Goal: Book appointment/travel/reservation

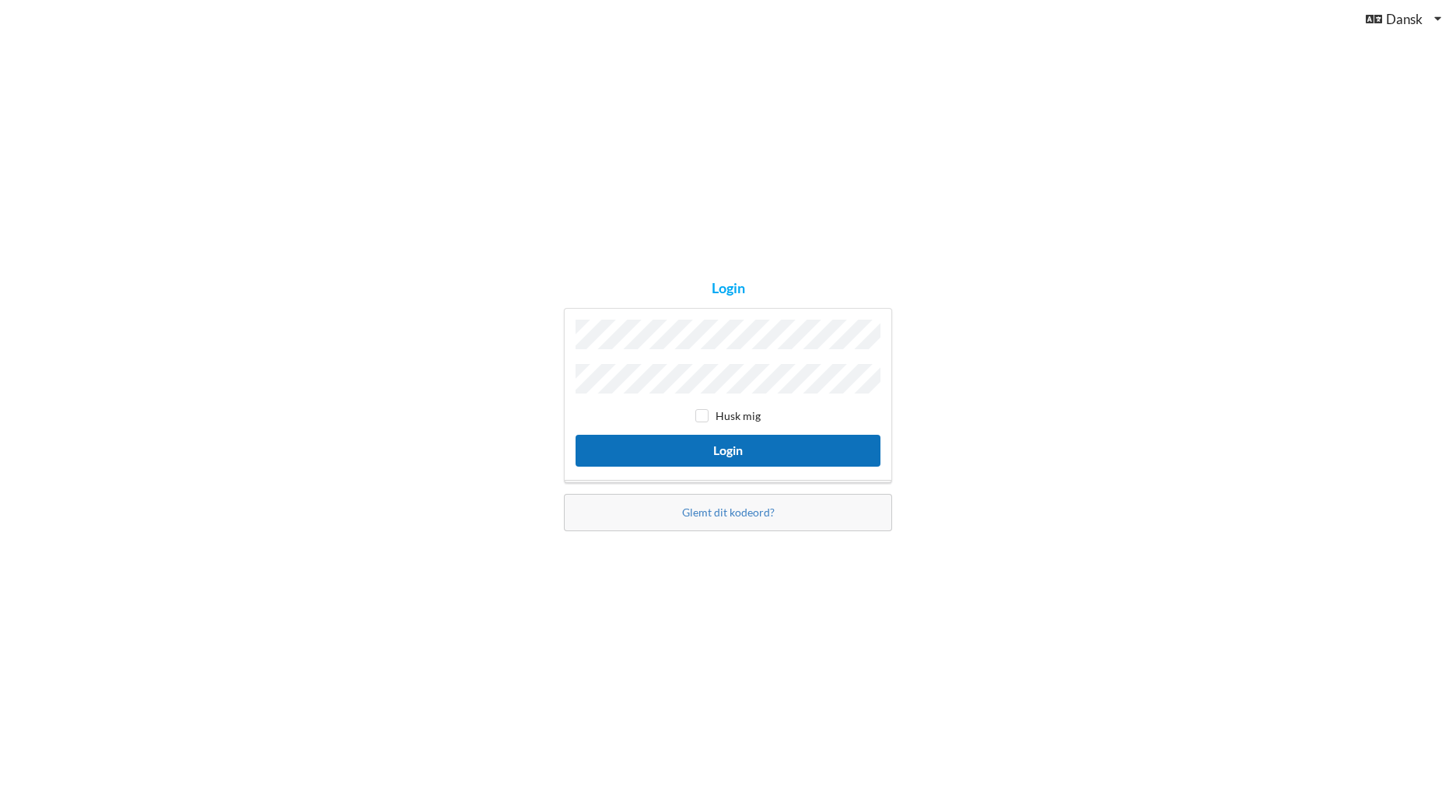
click at [746, 449] on button "Login" at bounding box center [728, 450] width 305 height 32
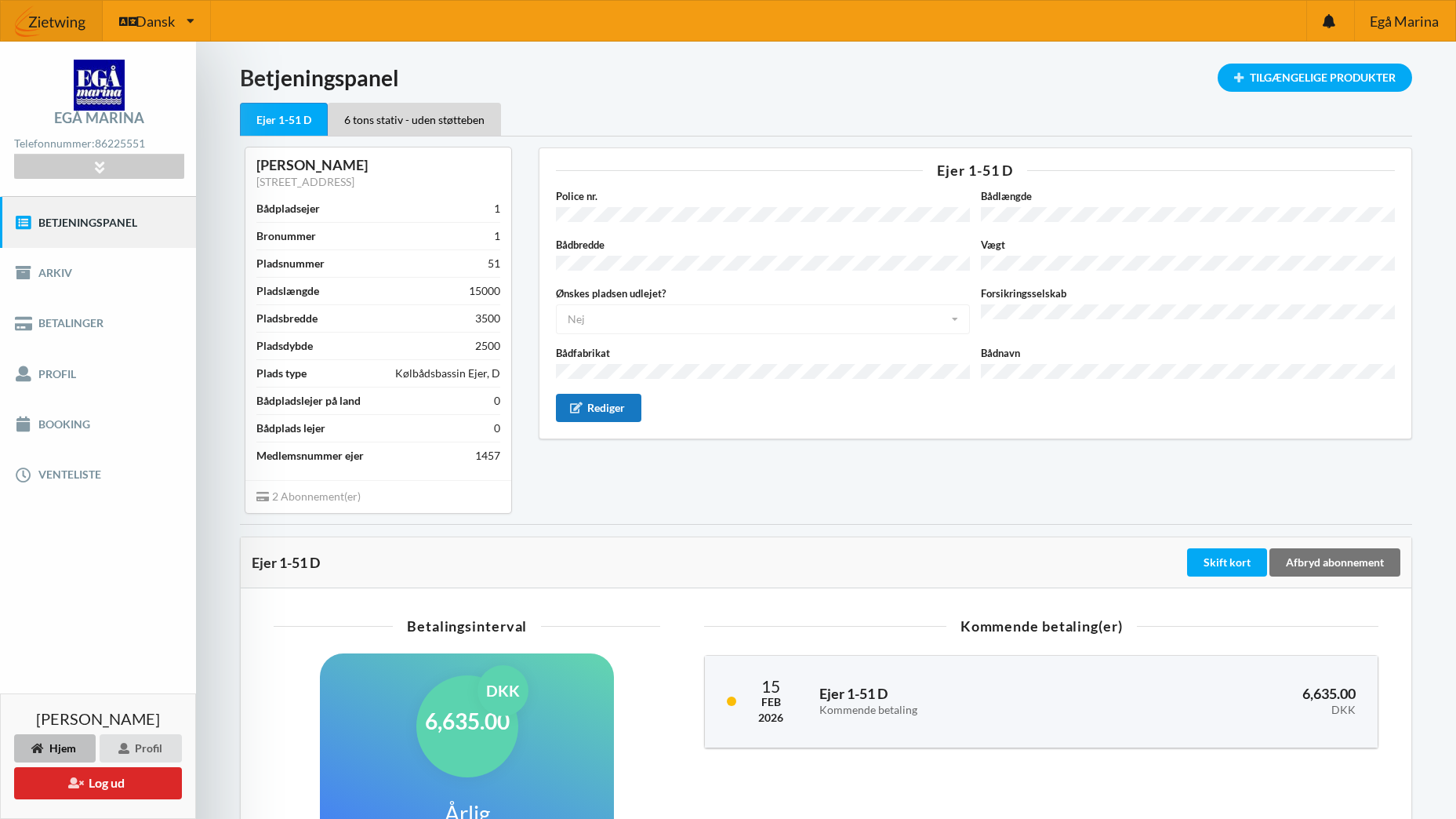
click at [622, 405] on div "Rediger" at bounding box center [599, 407] width 86 height 29
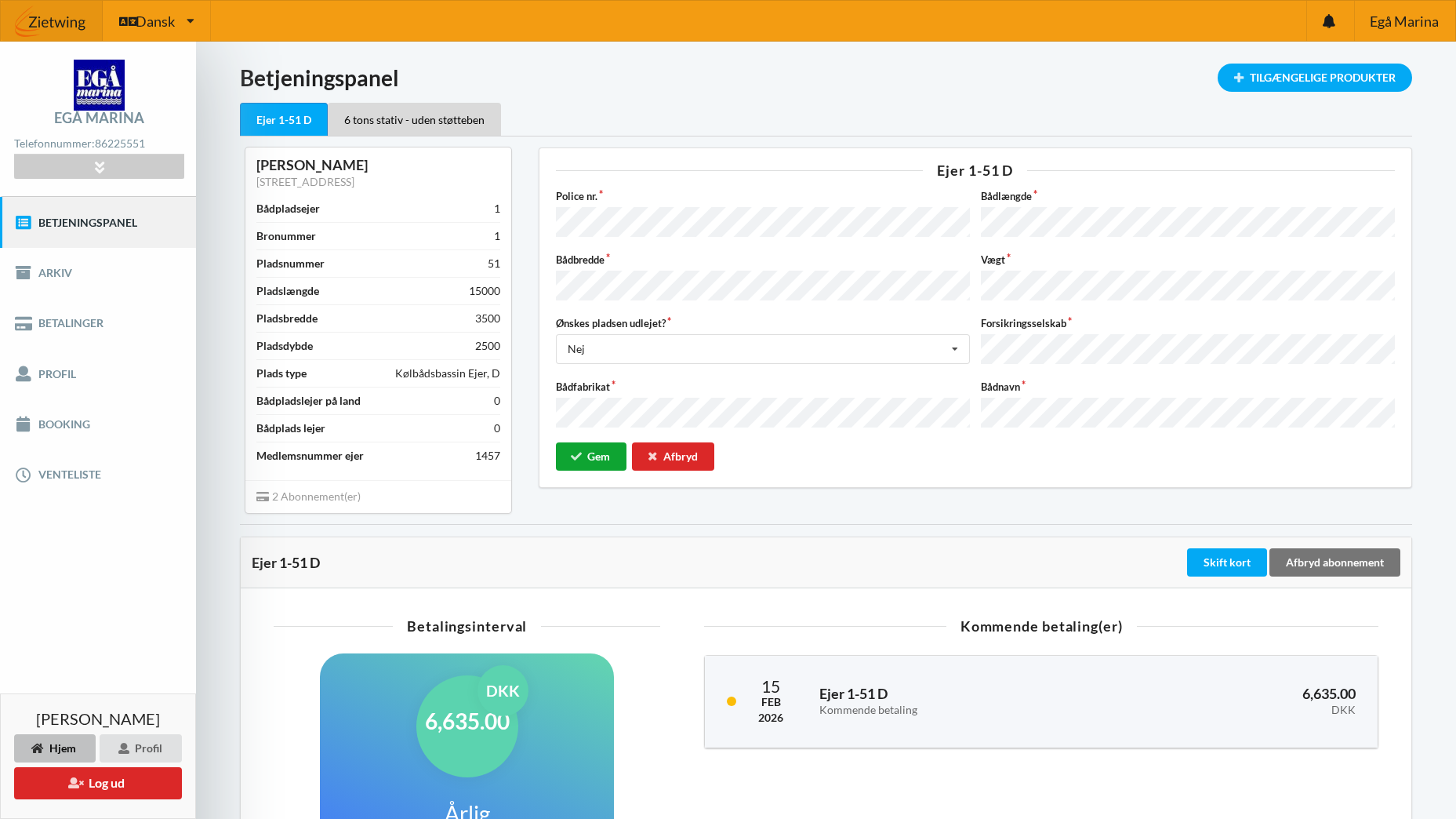
click at [581, 451] on icon "submit" at bounding box center [577, 456] width 13 height 10
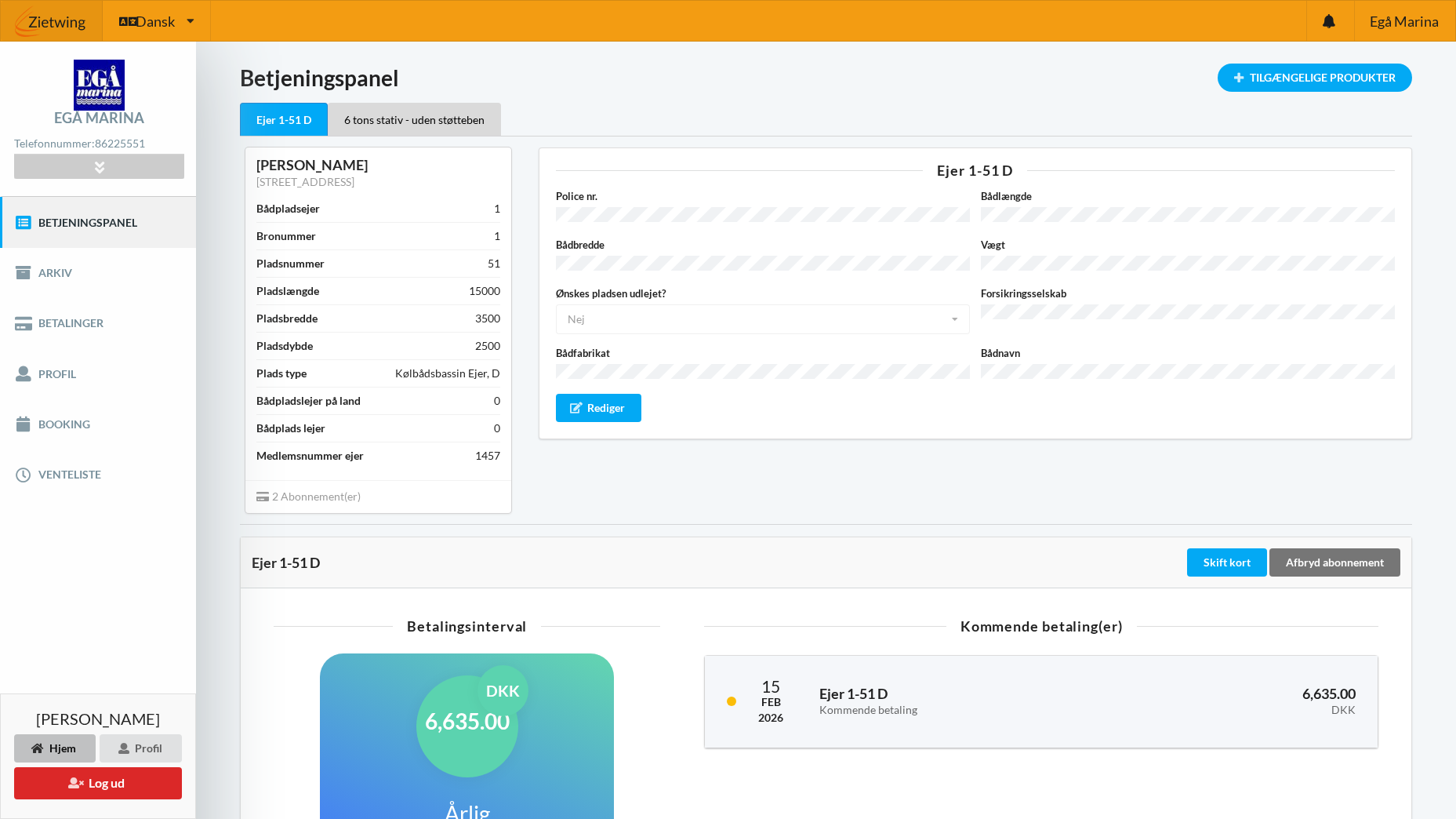
click at [804, 486] on div "Ejer 1-51 D Police nr. Bådlængde Bådbredde Vægt Ønskes pladsen udlejet? Nej Ja …" at bounding box center [975, 330] width 896 height 387
click at [395, 108] on div "6 tons stativ - uden støtteben" at bounding box center [415, 119] width 173 height 33
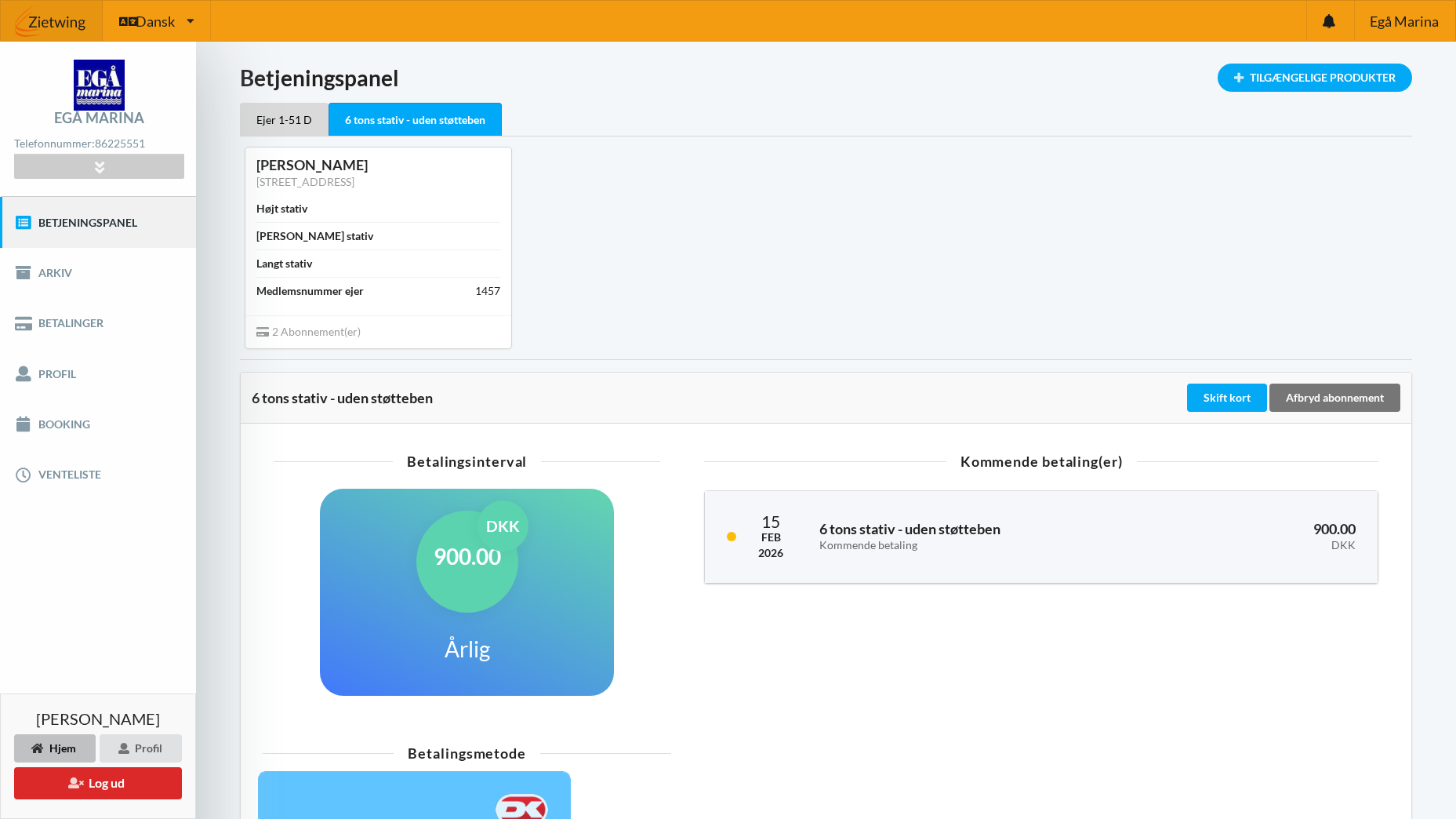
click at [281, 101] on div "Indlæser... Tilgængelige Produkter Betjeningspanel Ejer 1-51 D 6 tons stativ - …" at bounding box center [825, 524] width 1172 height 920
click at [289, 120] on div "Ejer 1-51 D" at bounding box center [284, 119] width 88 height 33
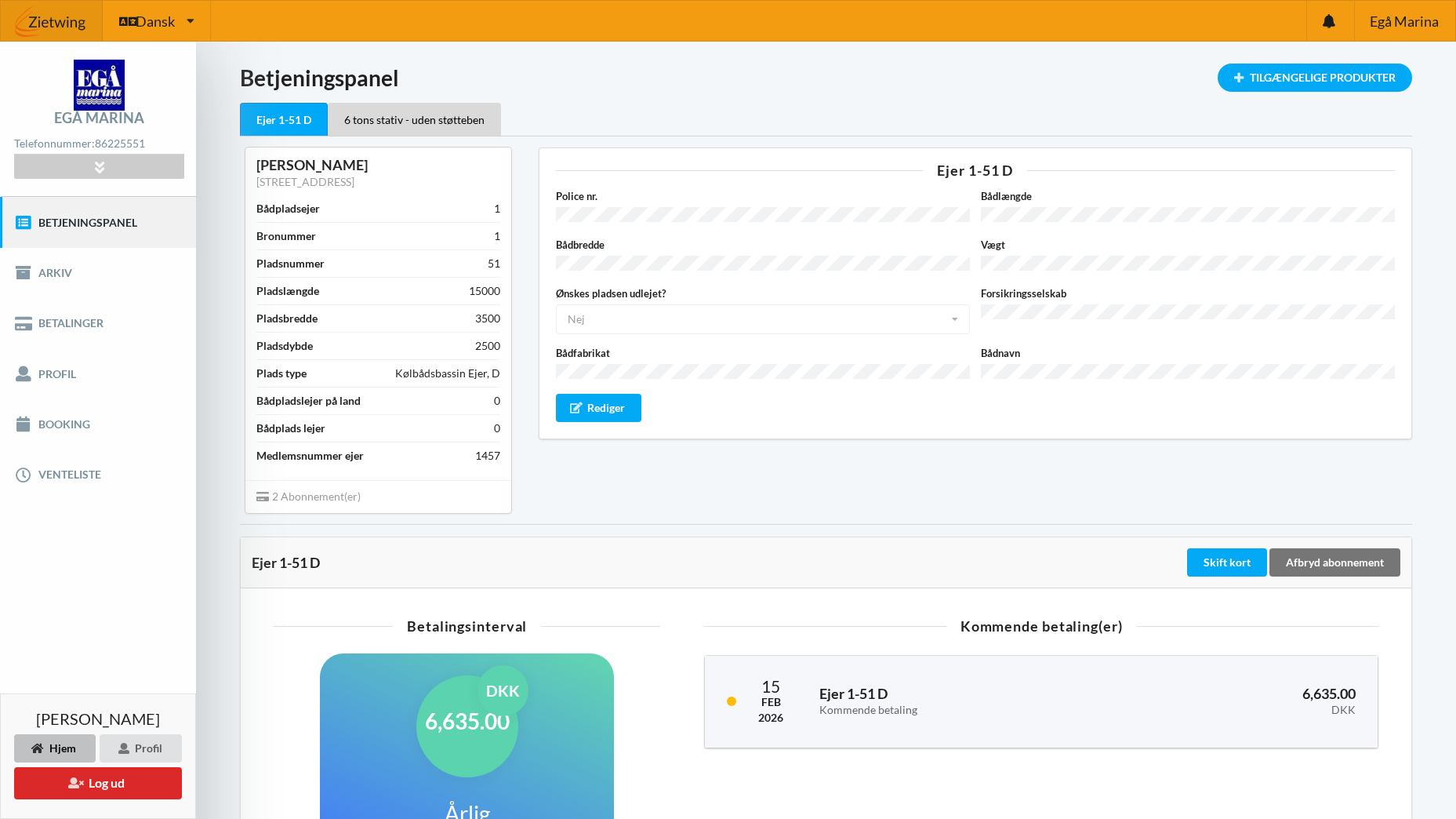
click at [1283, 53] on div "Indlæser... Tilgængelige Produkter Betjeningspanel Ejer 1-51 D 6 tons stativ - …" at bounding box center [826, 606] width 1260 height 1129
click at [1287, 65] on div "Tilgængelige Produkter" at bounding box center [1315, 78] width 195 height 29
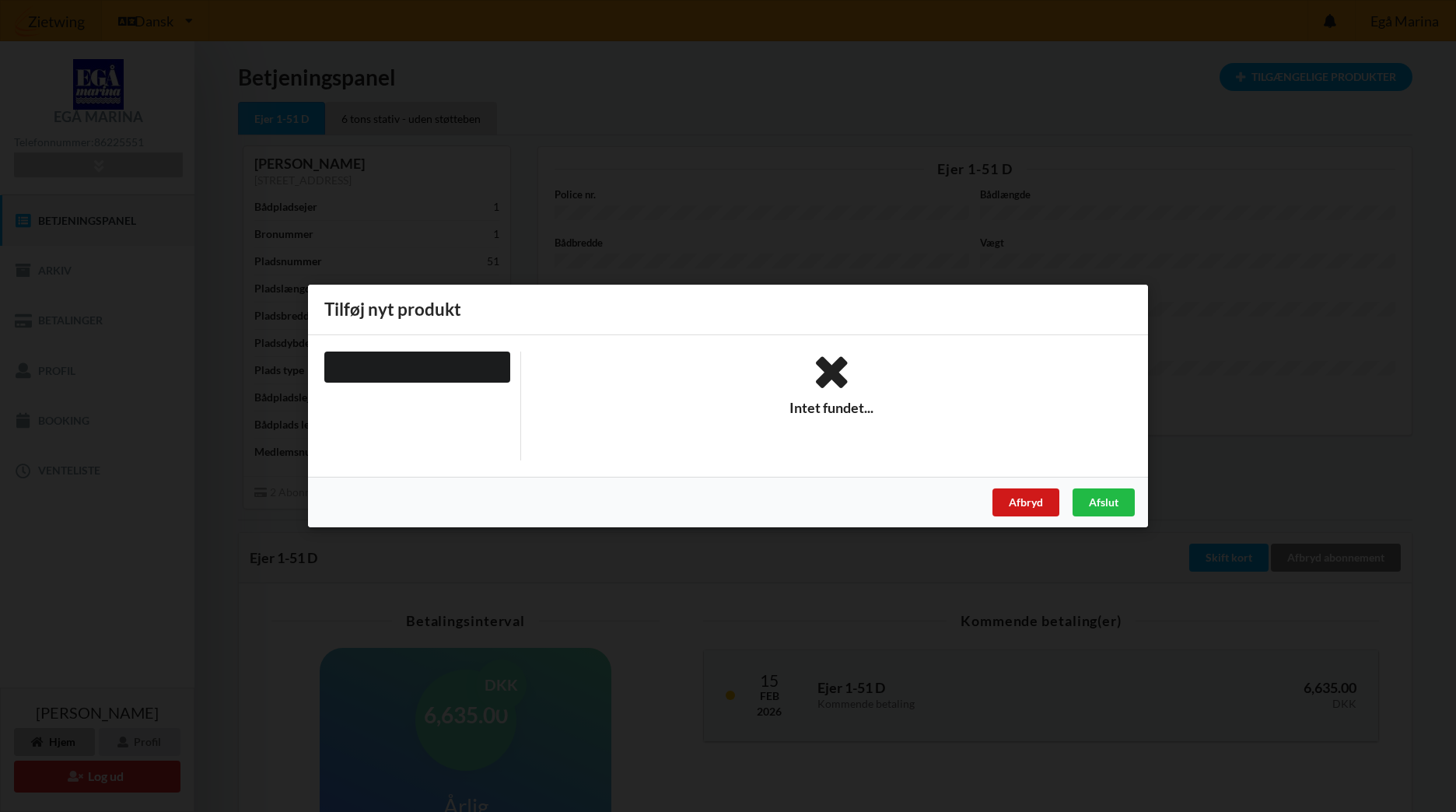
click at [1030, 500] on div "Afbryd" at bounding box center [1026, 502] width 67 height 28
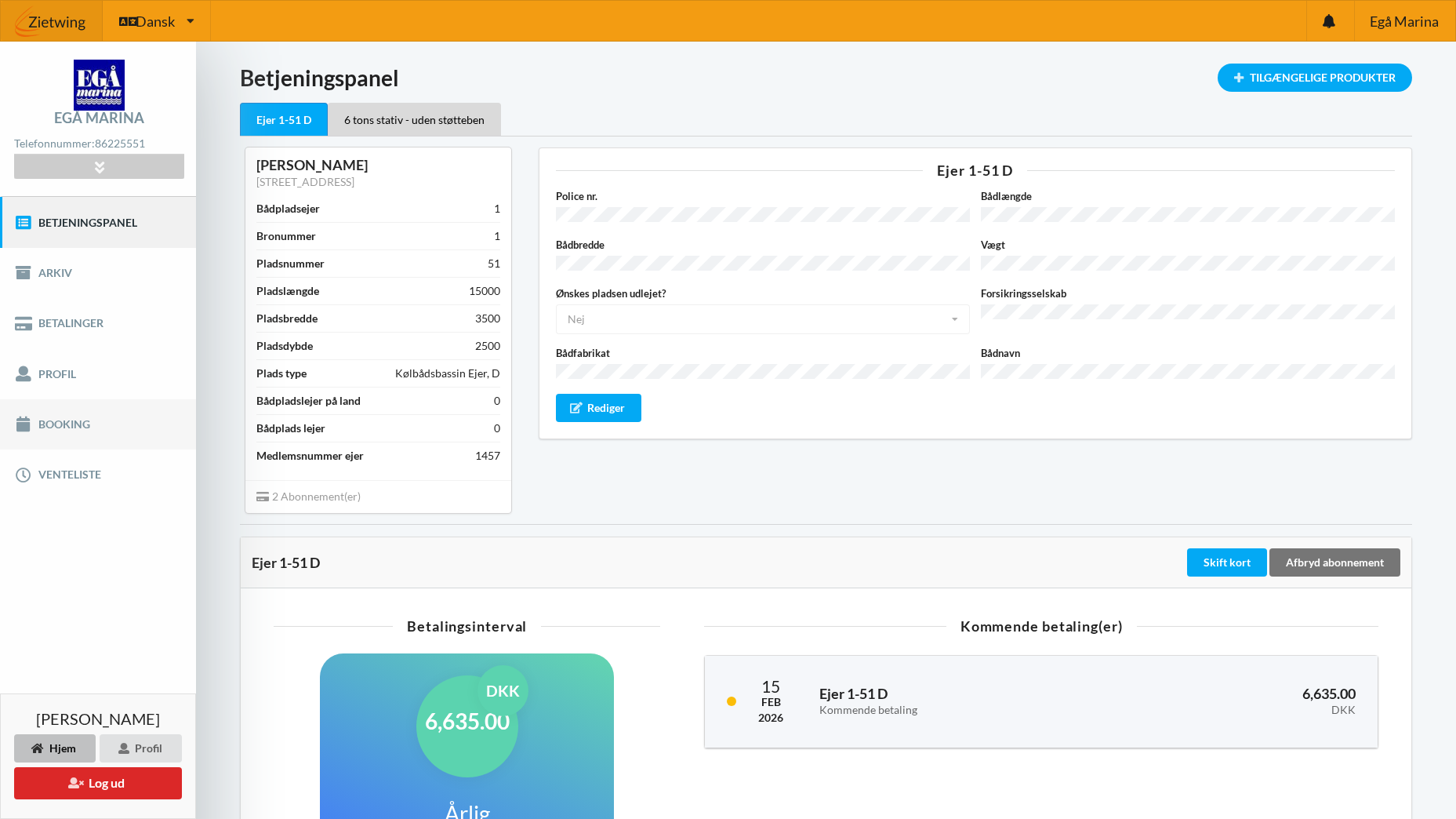
click at [76, 423] on link "Booking" at bounding box center [98, 424] width 196 height 50
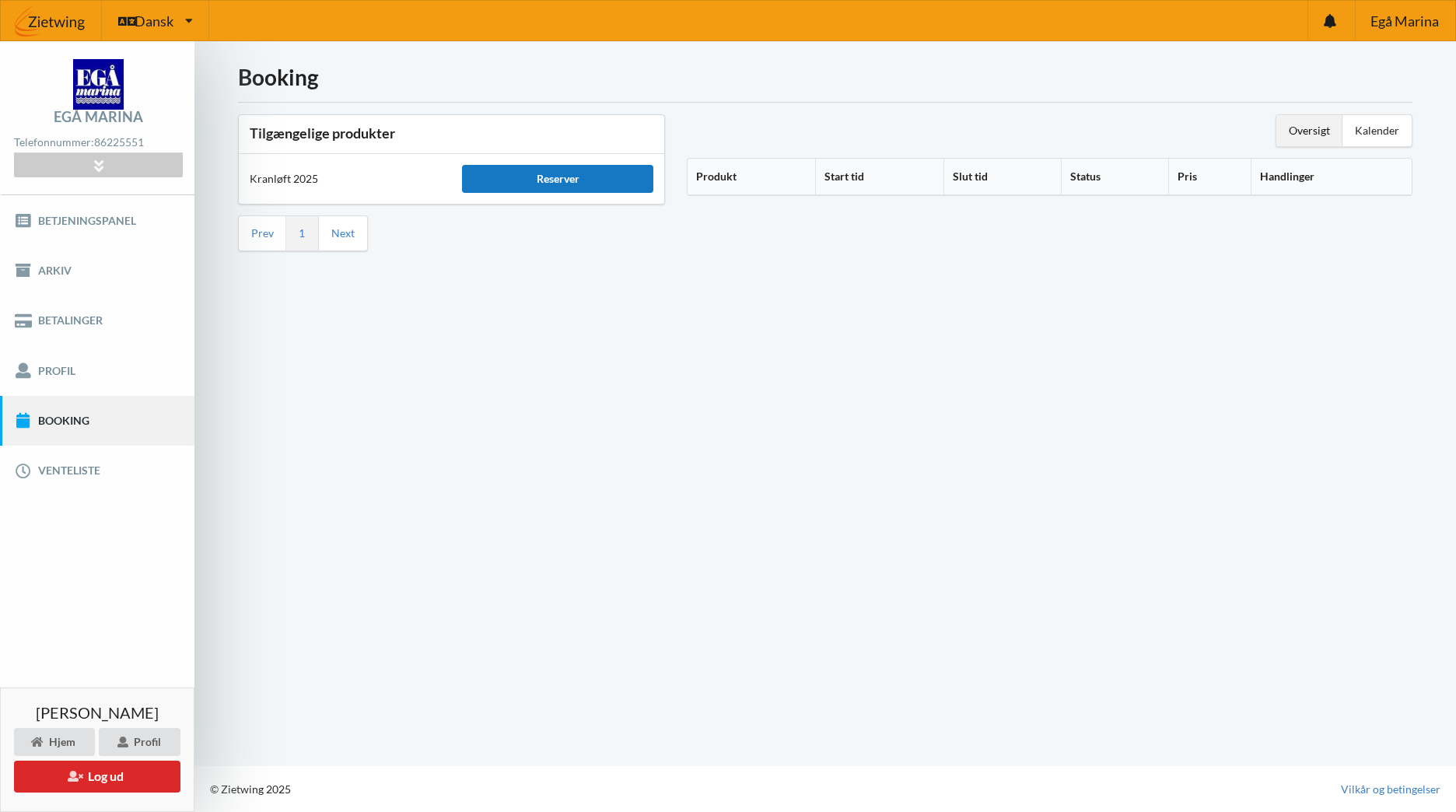
click at [558, 178] on div "Reserver" at bounding box center [557, 178] width 191 height 28
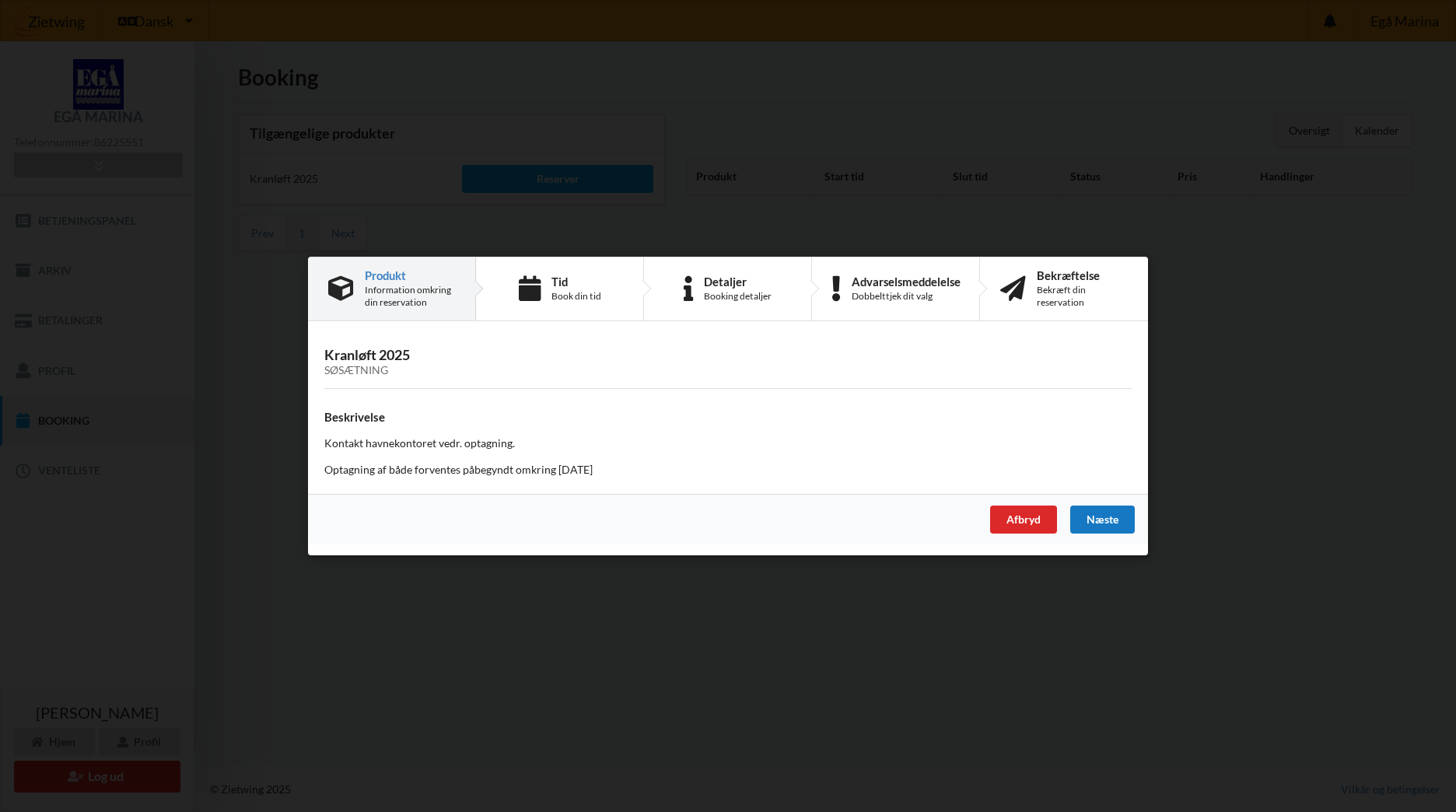
click at [1106, 518] on div "Næste" at bounding box center [1103, 519] width 65 height 28
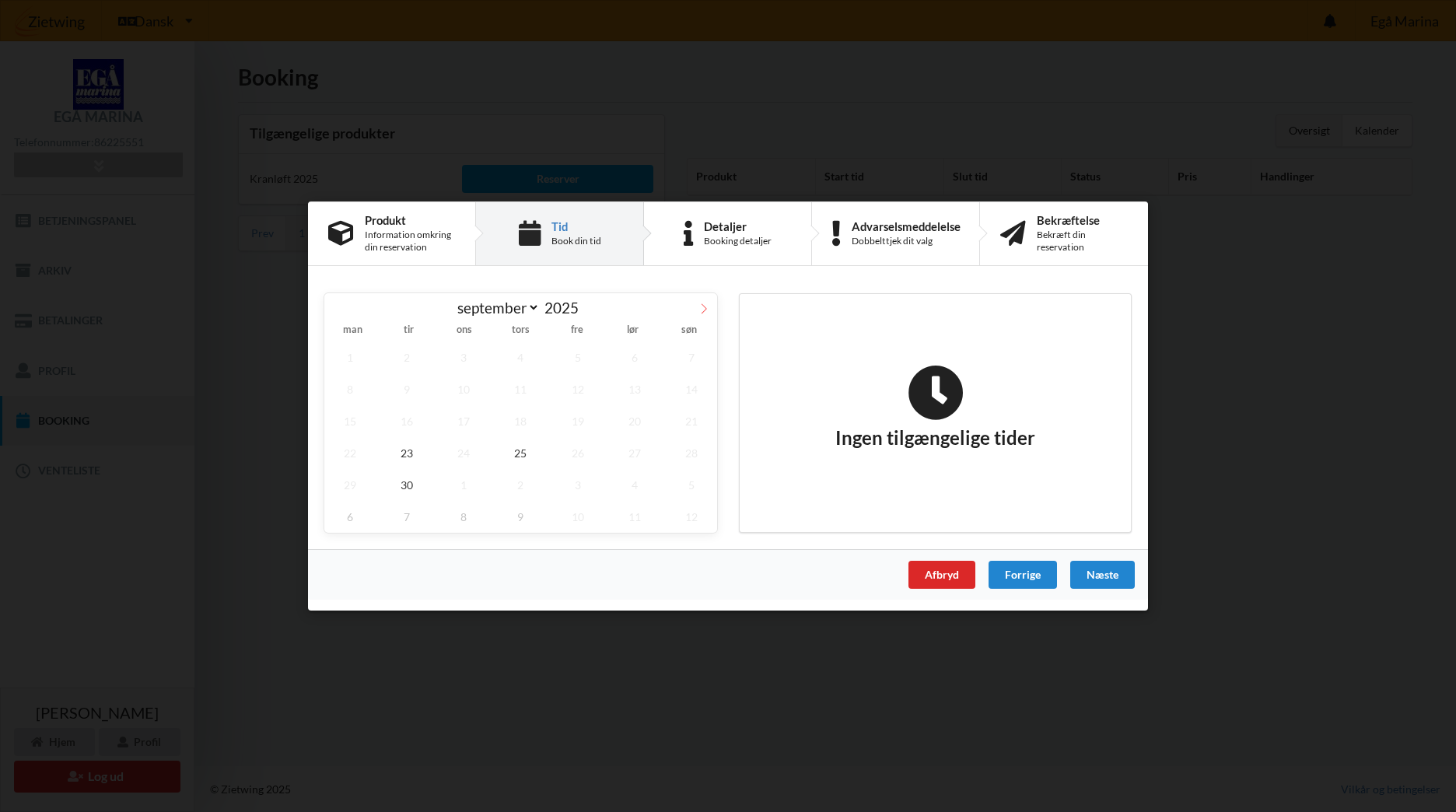
click at [706, 310] on icon at bounding box center [704, 308] width 11 height 11
select select "9"
click at [420, 386] on span "7" at bounding box center [407, 389] width 51 height 32
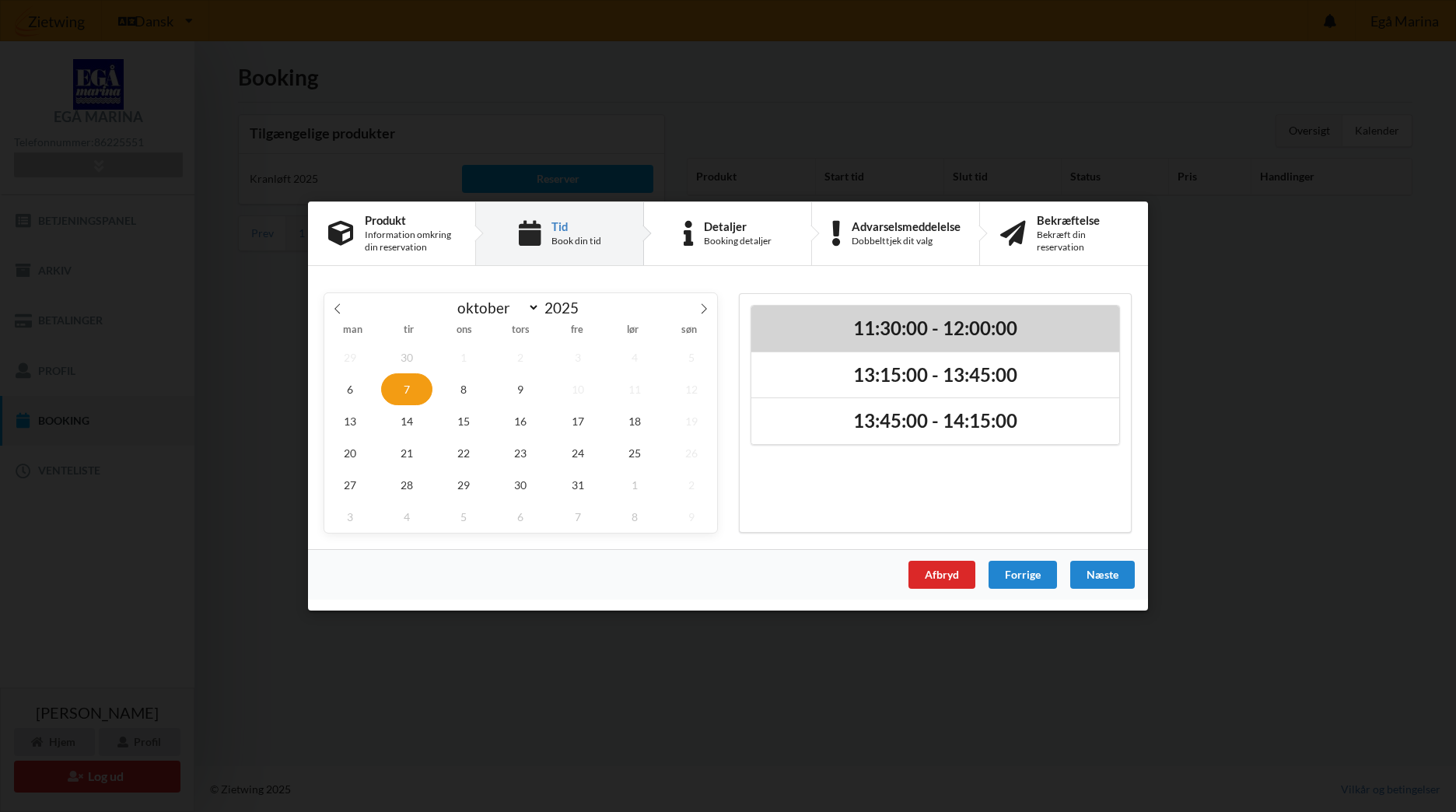
click at [952, 331] on h2 "11:30:00 - 12:00:00" at bounding box center [935, 329] width 347 height 24
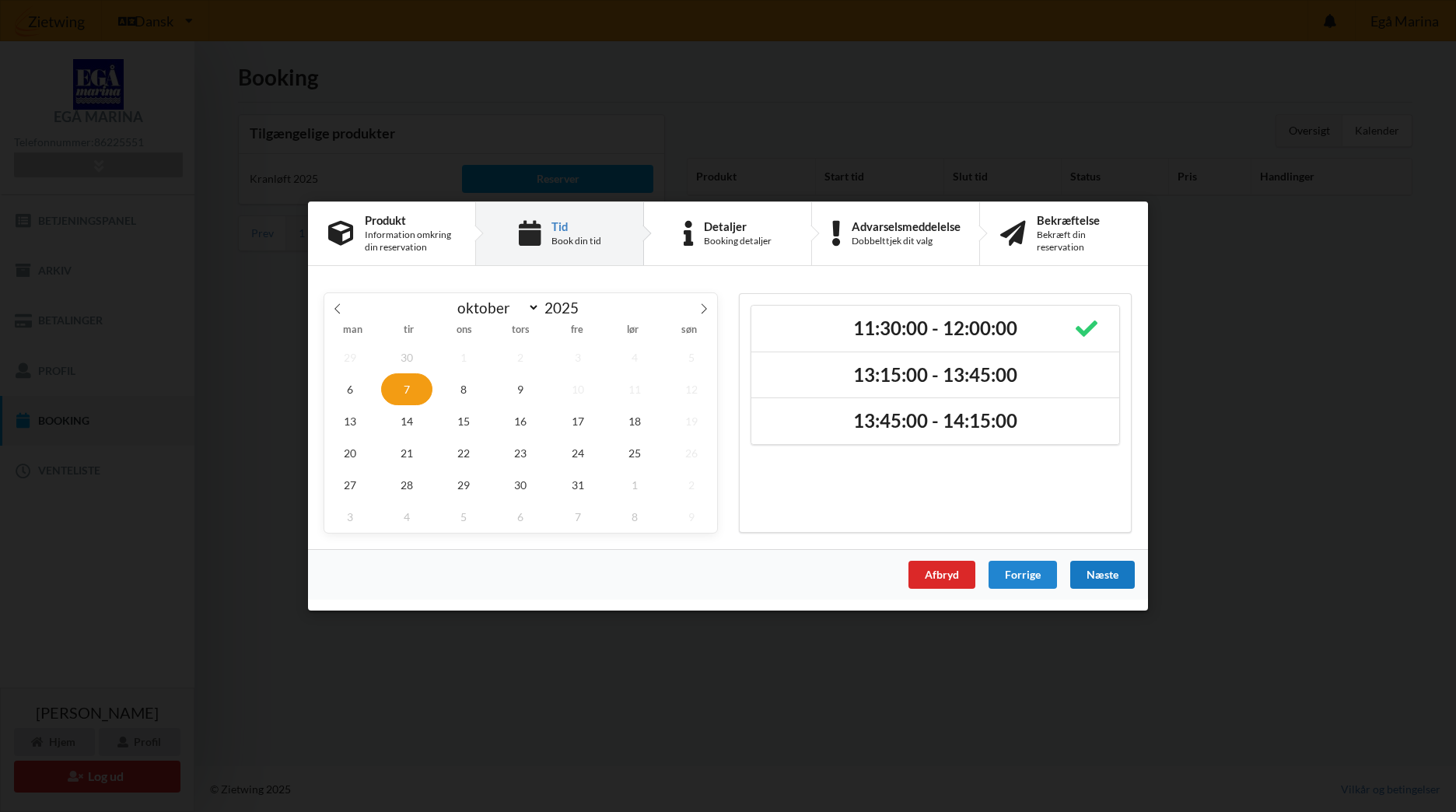
click at [1108, 581] on div "Næste" at bounding box center [1103, 574] width 65 height 28
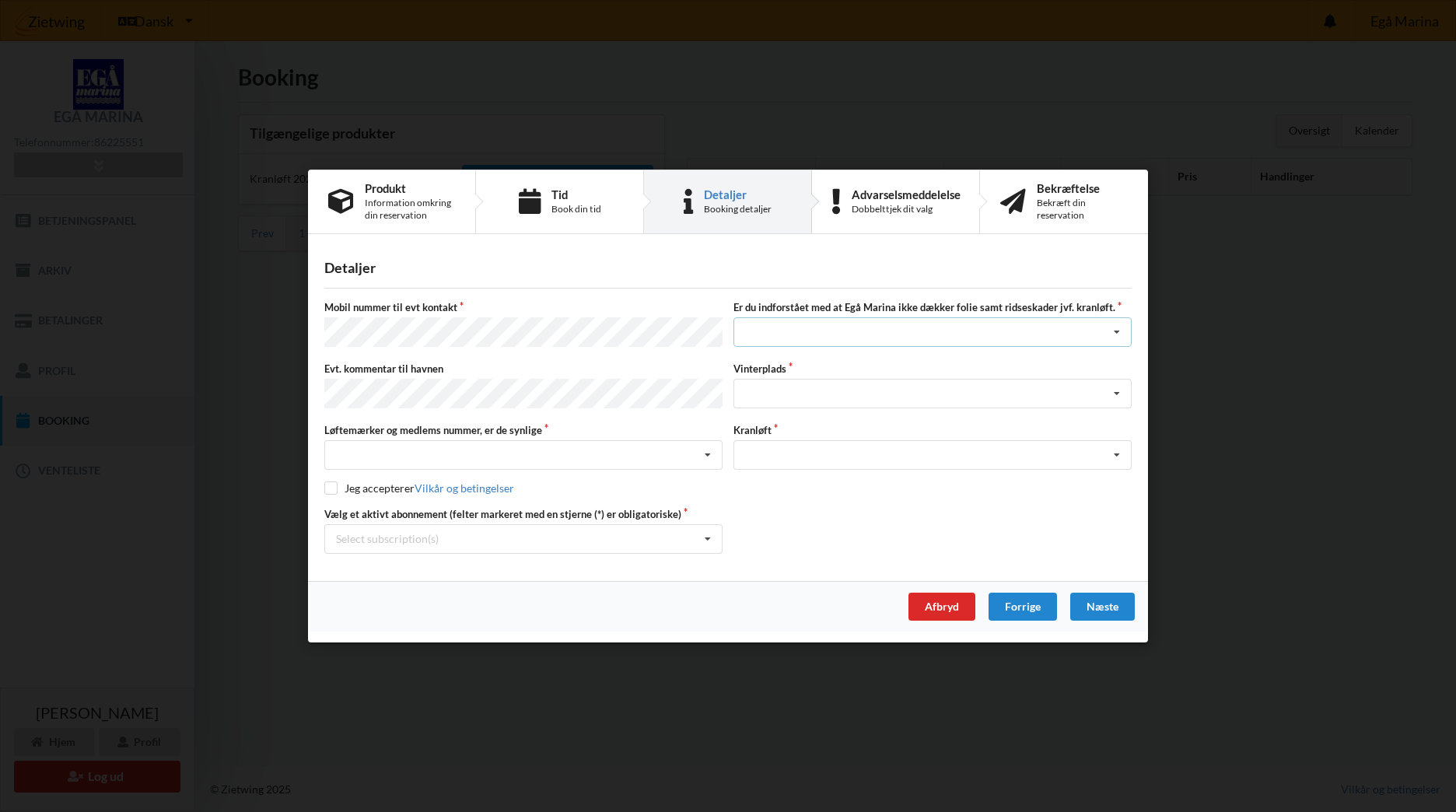
click at [772, 337] on div "Jeg har tæpper med og tager selv ansvaret for eventuelle folie samt ridseskader…" at bounding box center [933, 333] width 398 height 29
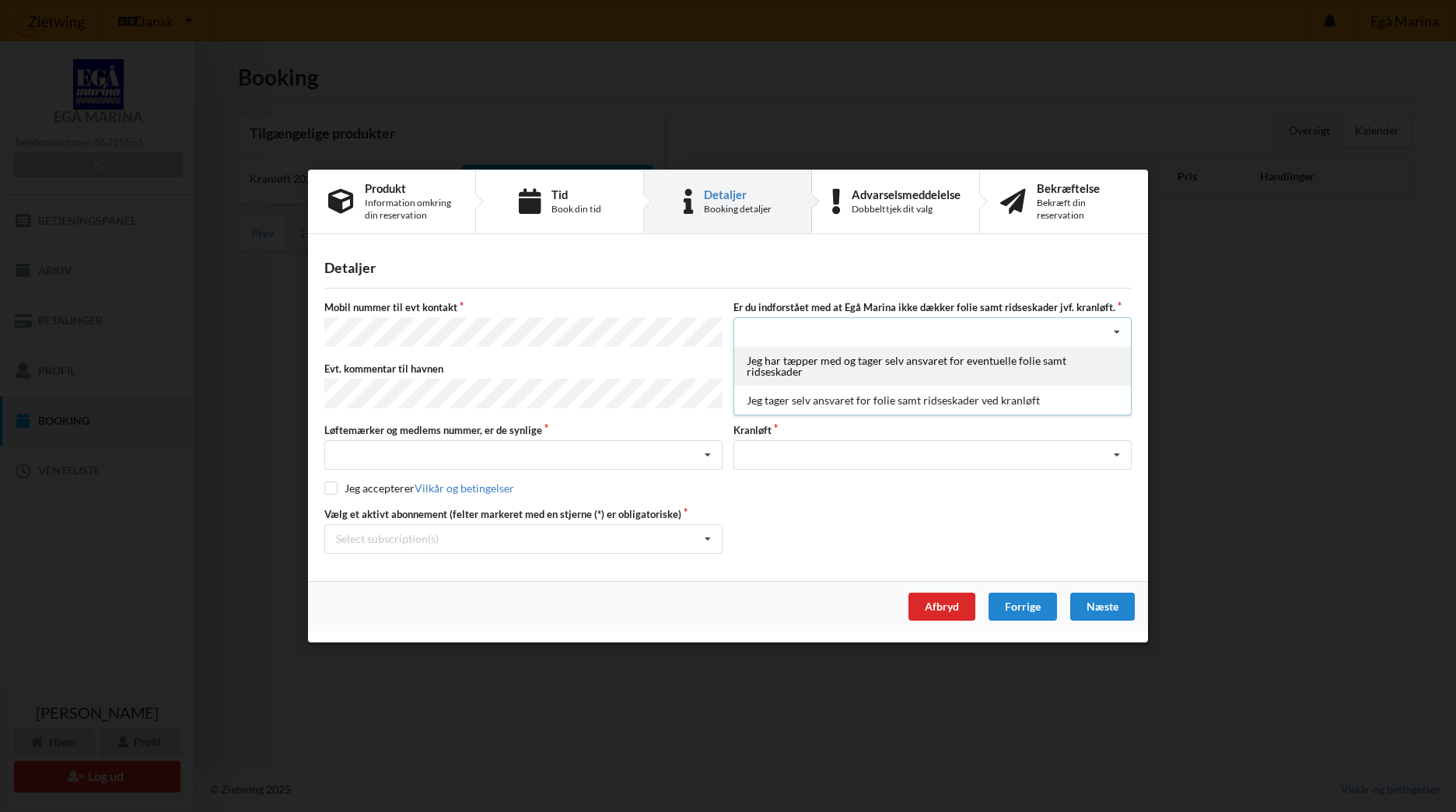
click at [981, 367] on div "Jeg har tæpper med og tager selv ansvaret for eventuelle folie samt ridseskader" at bounding box center [933, 367] width 397 height 40
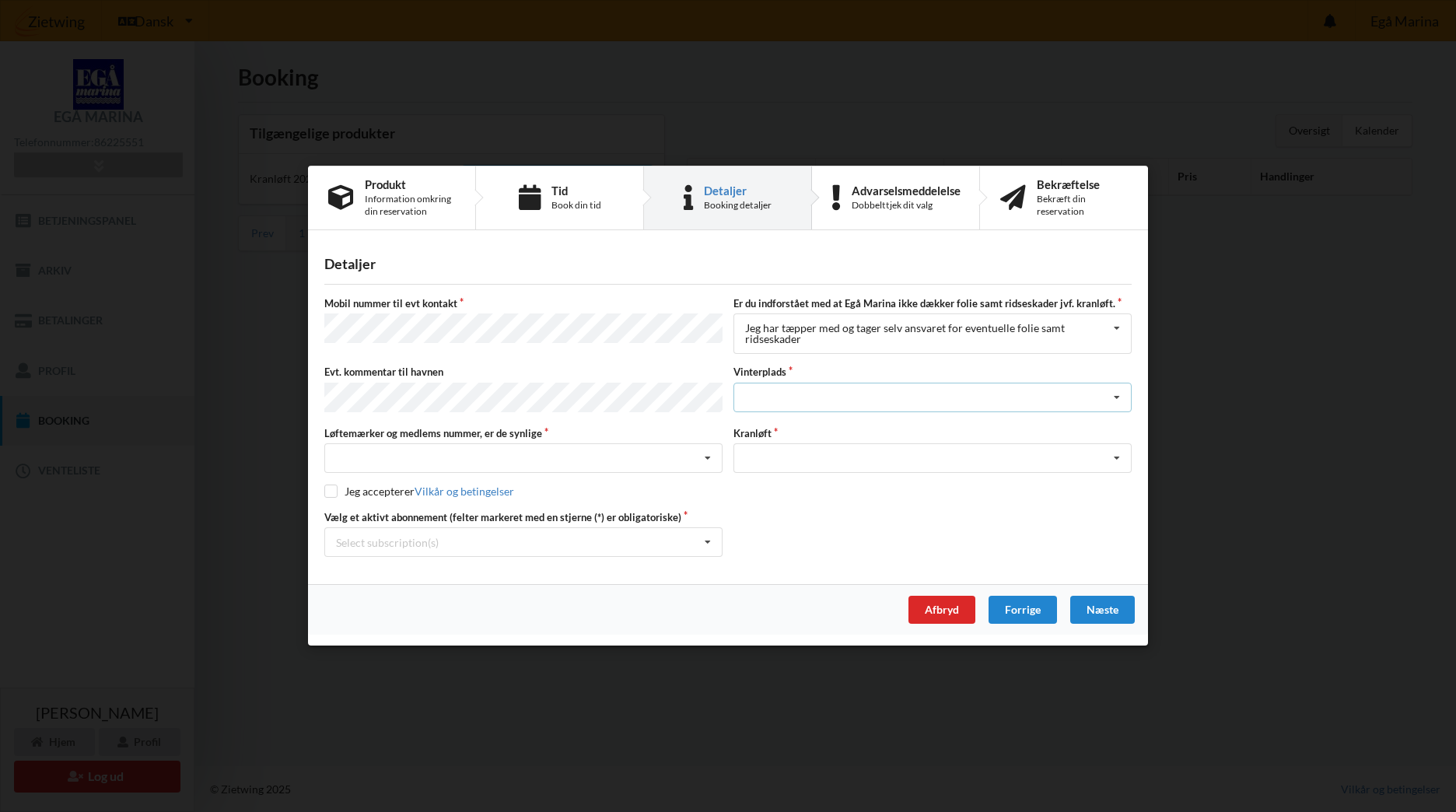
click at [902, 399] on div "Landplads nr. 1 Landplads nr. 2 Landplads nr.3 Landplads nr. 4 Landplads nr. 5 …" at bounding box center [933, 397] width 398 height 29
click at [826, 470] on div "Landplads nr. 8" at bounding box center [933, 470] width 397 height 28
click at [858, 404] on div "Landplads nr. 8 Landplads nr. 1 Landplads nr. 2 Landplads nr.3 Landplads nr. 4 …" at bounding box center [933, 397] width 398 height 29
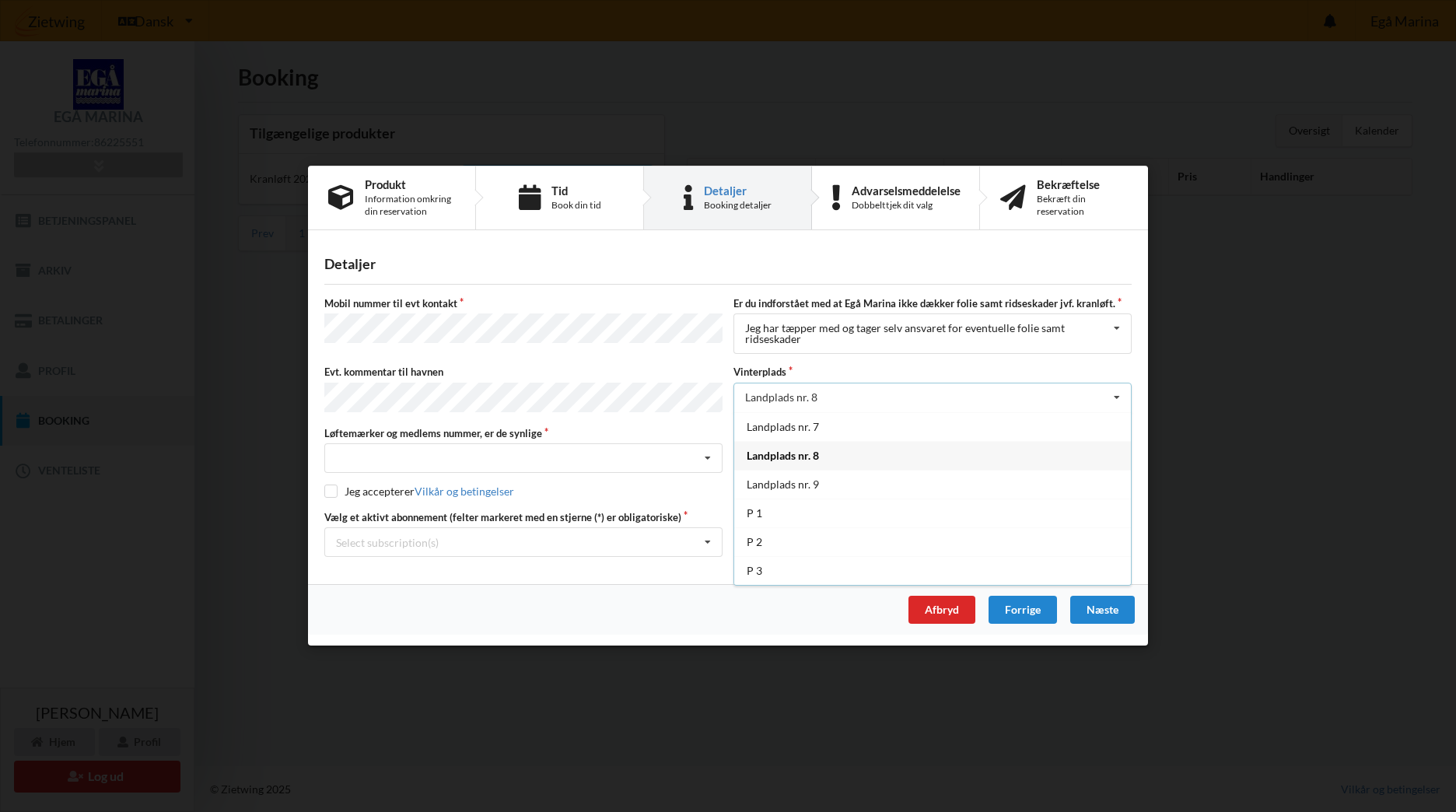
click at [844, 460] on div "Landplads nr. 8" at bounding box center [933, 454] width 397 height 28
click at [844, 460] on div "Optagning" at bounding box center [933, 458] width 398 height 29
click at [844, 483] on div "Optagning" at bounding box center [933, 487] width 397 height 28
click at [631, 457] on div "Nej, jeg kontakter havnekontoret inden løftet Ja, mine mærker er synlige og int…" at bounding box center [523, 458] width 398 height 29
click at [541, 515] on div "Ja, mine mærker er synlige og intakte" at bounding box center [523, 515] width 397 height 28
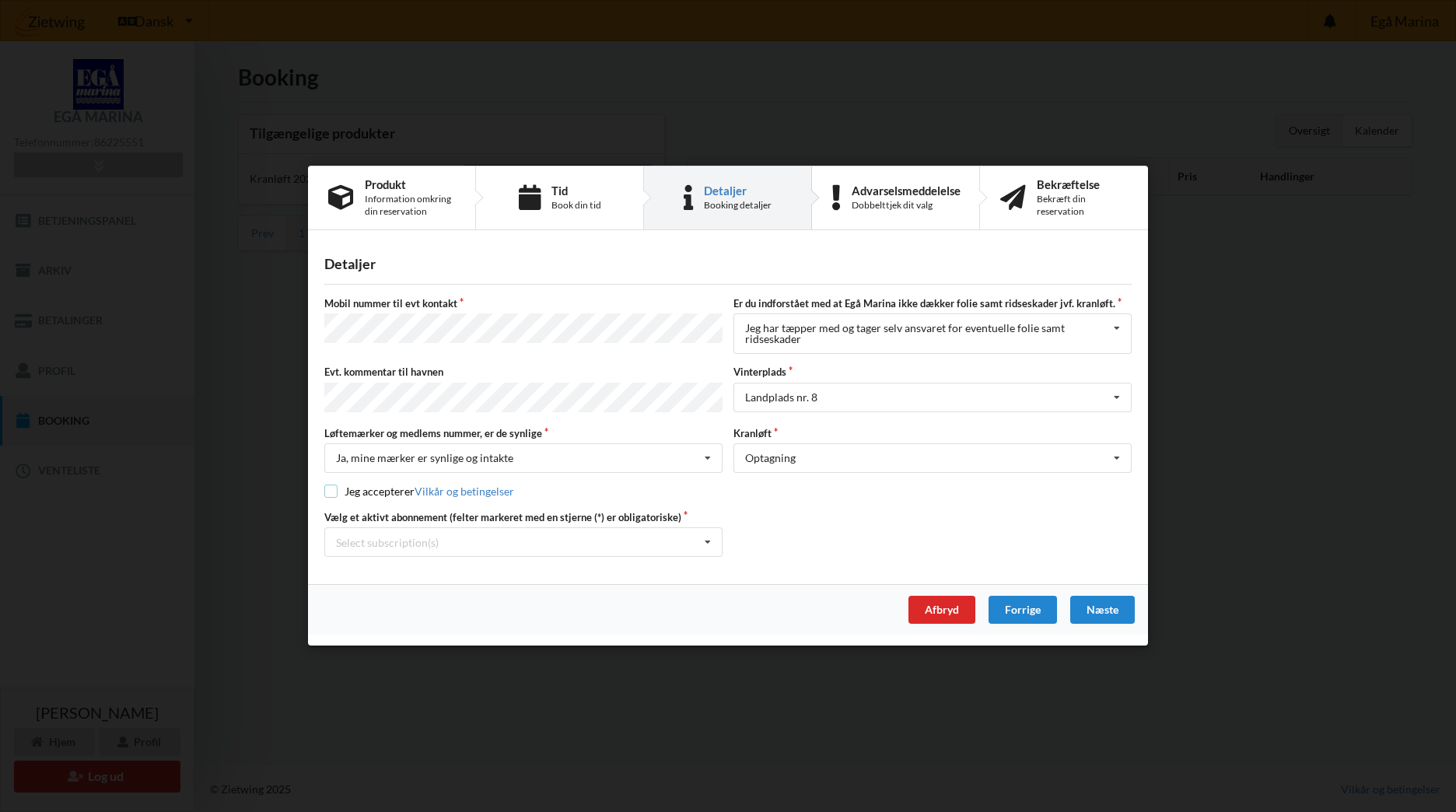
click at [326, 490] on input "checkbox" at bounding box center [331, 492] width 13 height 13
checkbox input "true"
click at [511, 543] on div "Select subscription(s) * Ejer 1-51 D * 6 tons stativ - uden støtteben" at bounding box center [523, 543] width 398 height 29
click at [490, 577] on div "* Ejer 1-51 D" at bounding box center [523, 570] width 397 height 28
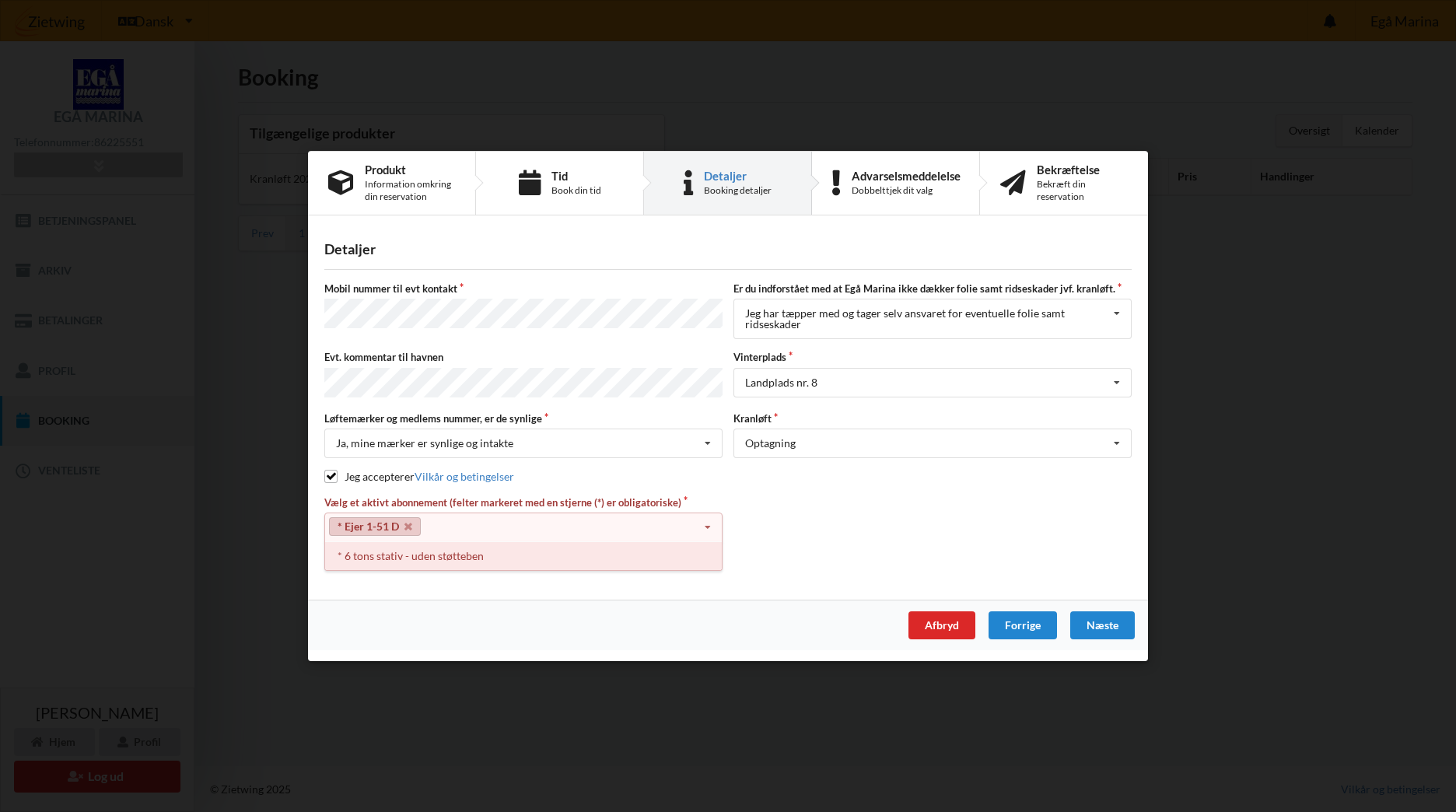
click at [529, 550] on div "* 6 tons stativ - uden støtteben" at bounding box center [523, 555] width 397 height 28
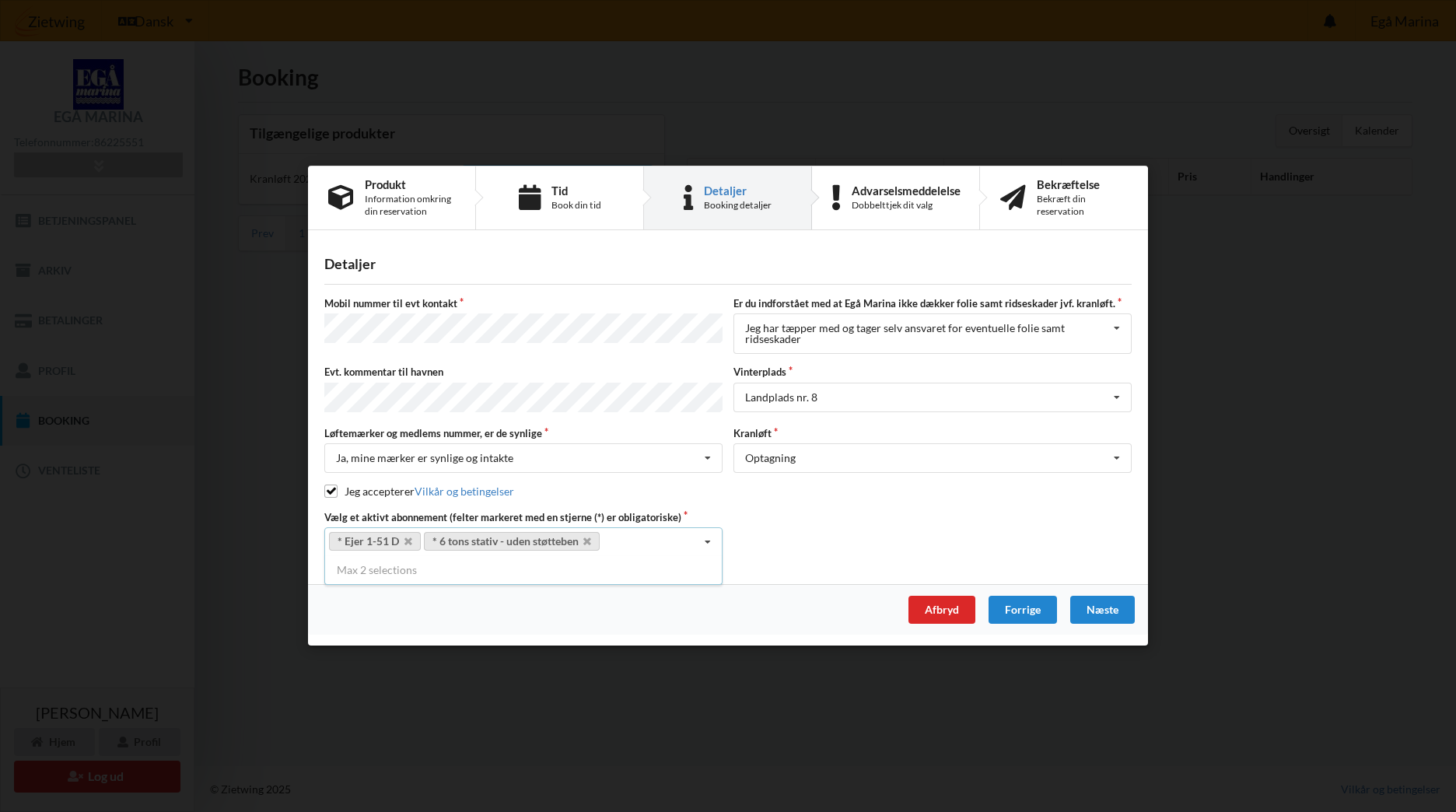
click at [773, 535] on div "Vælg et aktivt abonnement (felter markeret med en stjerne (*) er obligatoriske)…" at bounding box center [728, 534] width 818 height 47
click at [710, 538] on icon at bounding box center [708, 543] width 24 height 28
click at [1113, 607] on div "Næste" at bounding box center [1103, 610] width 65 height 28
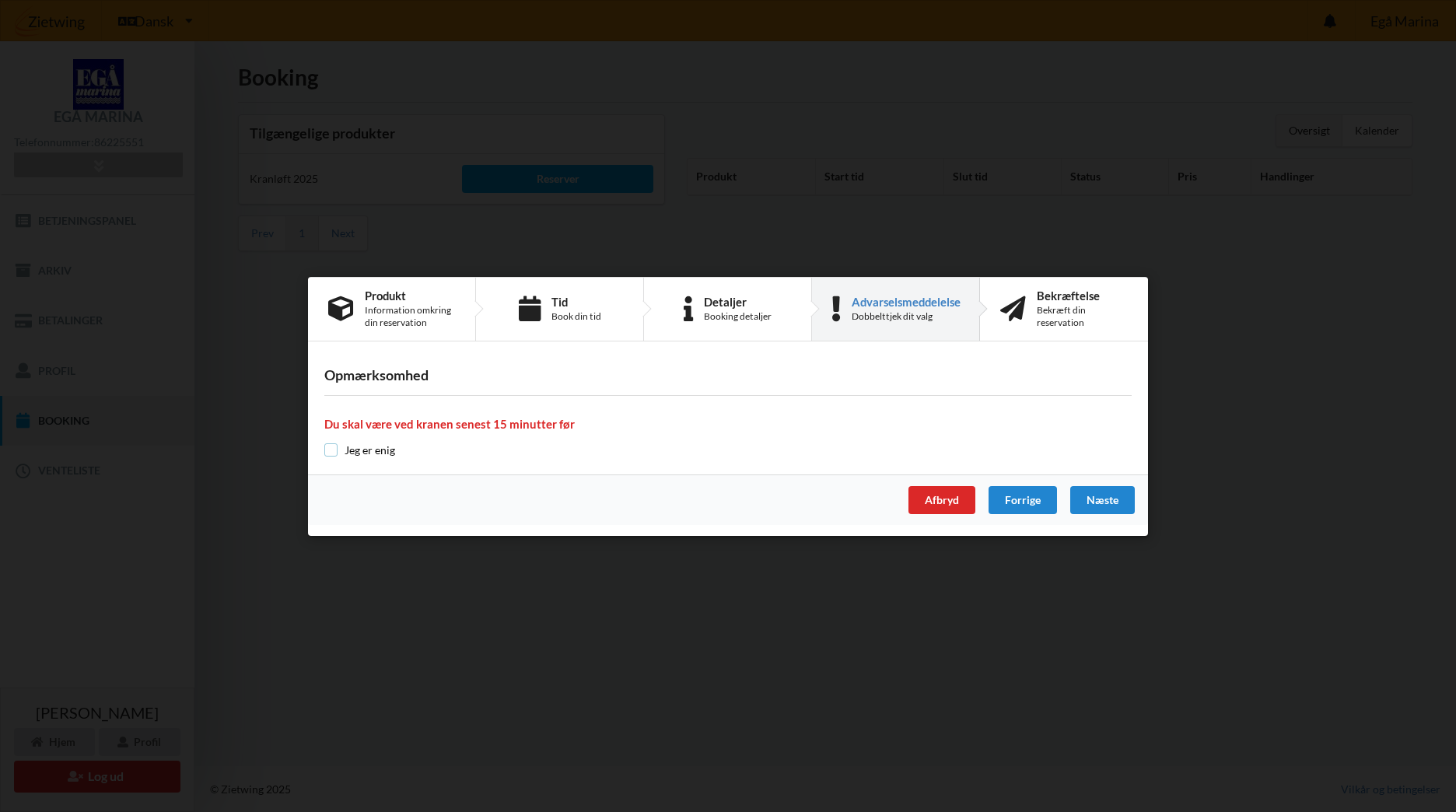
click at [329, 449] on input "checkbox" at bounding box center [331, 449] width 13 height 13
checkbox input "true"
click at [1114, 492] on div "Næste" at bounding box center [1103, 500] width 65 height 28
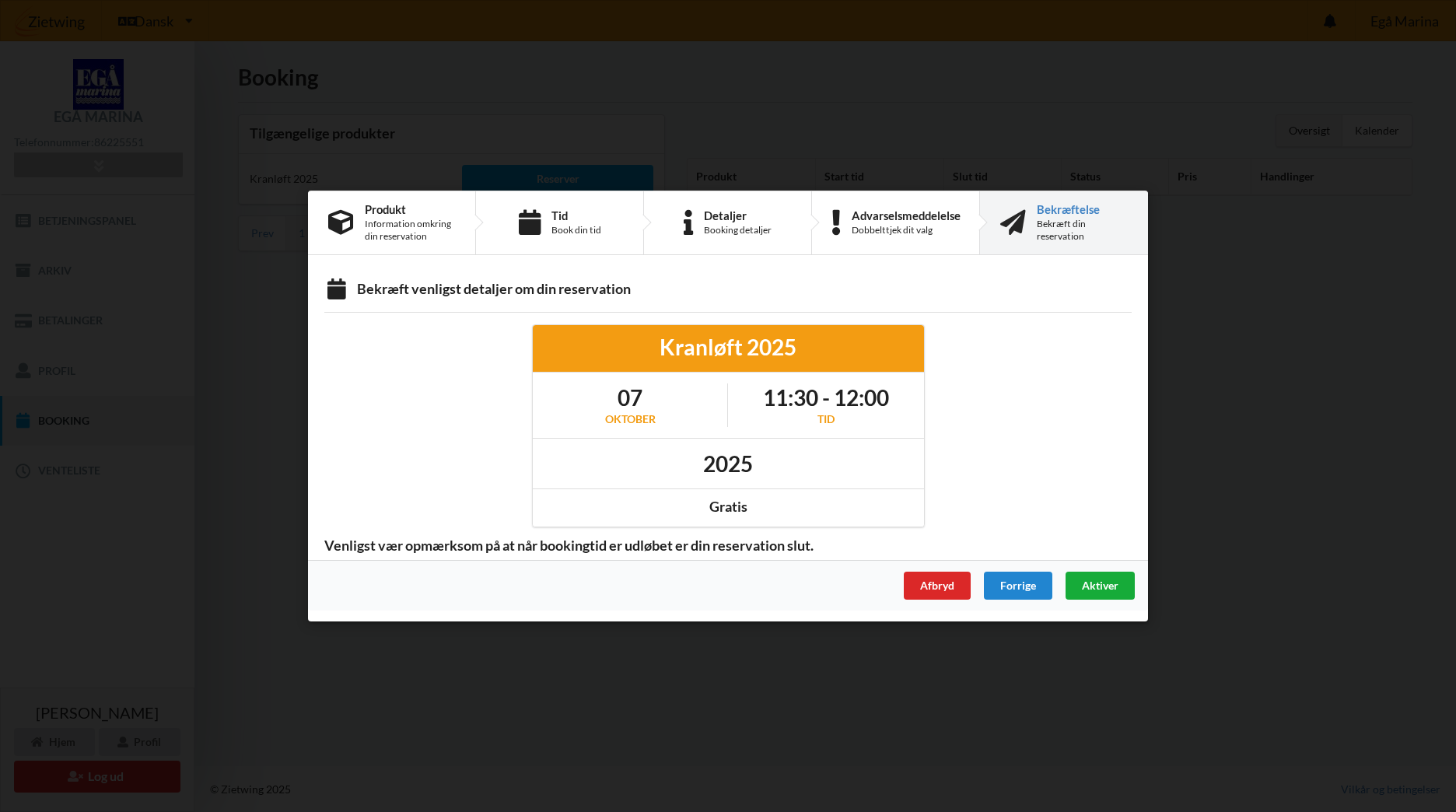
click at [1102, 581] on span "Aktiver" at bounding box center [1100, 585] width 37 height 13
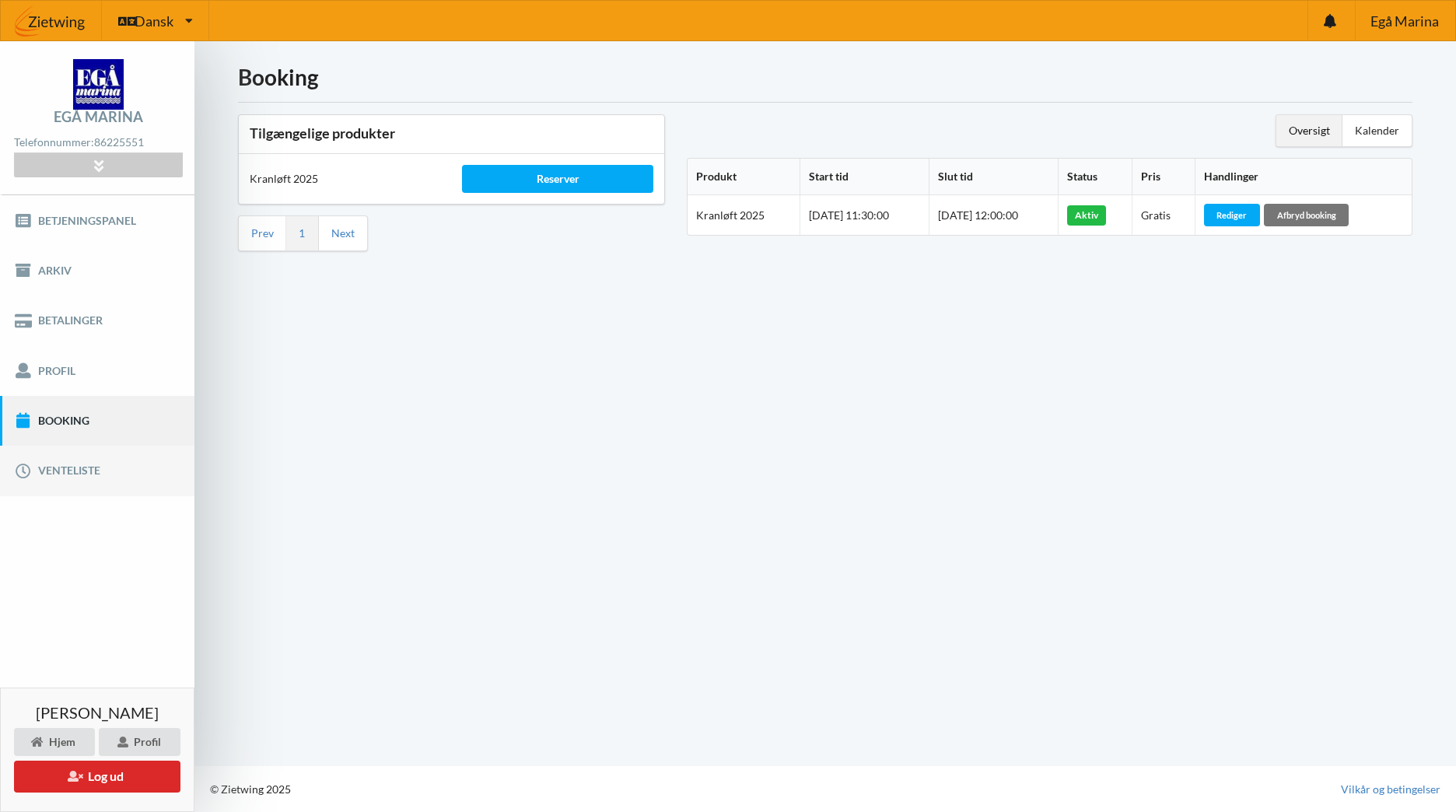
click at [71, 465] on link "Venteliste" at bounding box center [97, 470] width 195 height 49
